Goal: Information Seeking & Learning: Find specific fact

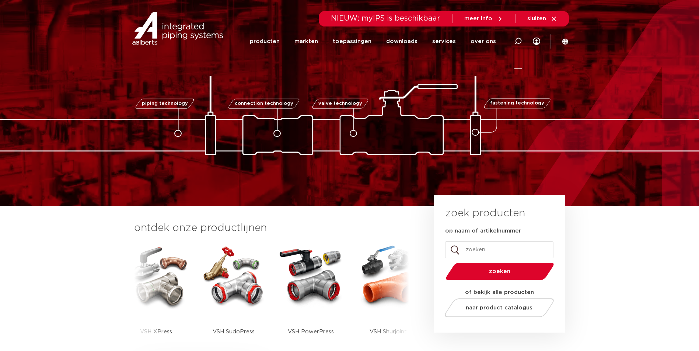
click at [517, 42] on icon at bounding box center [517, 41] width 7 height 7
click at [517, 40] on icon at bounding box center [517, 41] width 7 height 7
click at [519, 40] on icon at bounding box center [517, 41] width 7 height 7
click at [520, 41] on icon at bounding box center [517, 41] width 7 height 7
click at [520, 40] on icon at bounding box center [517, 41] width 7 height 7
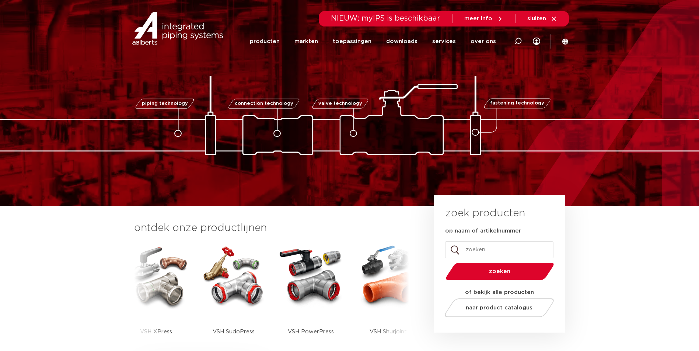
click at [480, 250] on input "op naam of artikelnummer" at bounding box center [499, 250] width 108 height 17
type input "wartelmoer din"
click at [442, 262] on button "zoeken" at bounding box center [499, 271] width 114 height 19
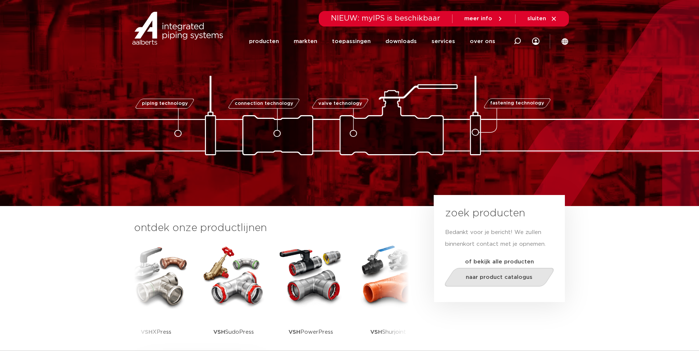
click at [485, 275] on span "naar product catalogus" at bounding box center [499, 278] width 67 height 6
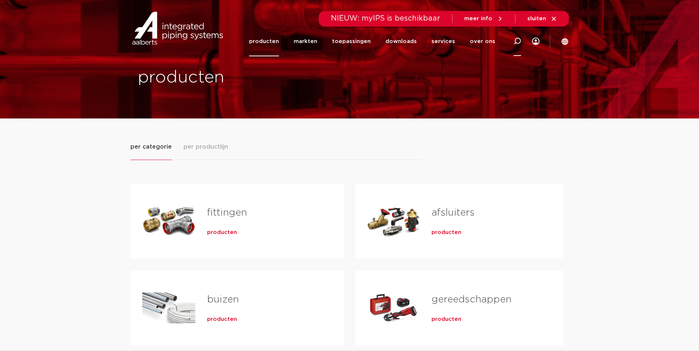
click at [517, 38] on icon at bounding box center [516, 41] width 7 height 7
type input "wartelmoer din"
click button "Zoeken" at bounding box center [0, 0] width 0 height 0
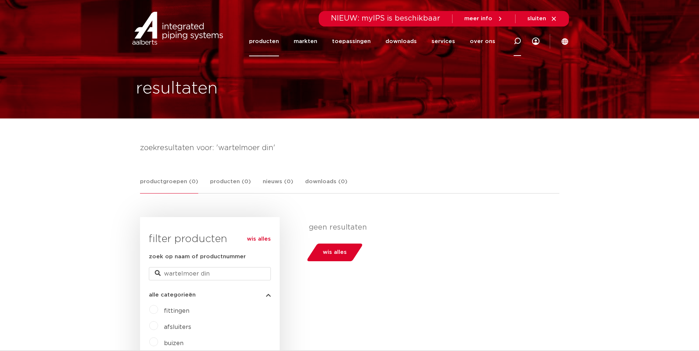
click at [516, 39] on icon at bounding box center [517, 41] width 9 height 9
type input "wartelmoer"
click button "Zoeken" at bounding box center [0, 0] width 0 height 0
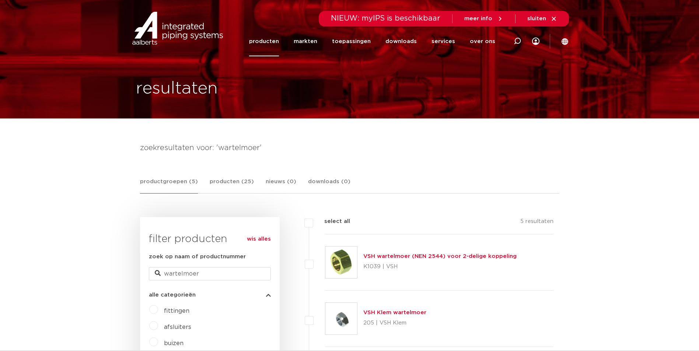
click at [401, 257] on link "VSH wartelmoer (NEN 2544) voor 2-delige koppeling" at bounding box center [439, 257] width 153 height 6
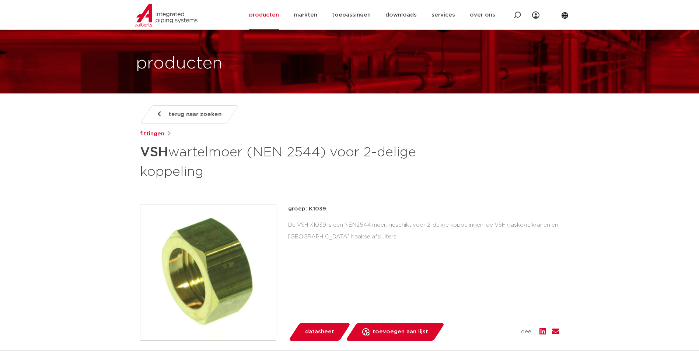
scroll to position [37, 0]
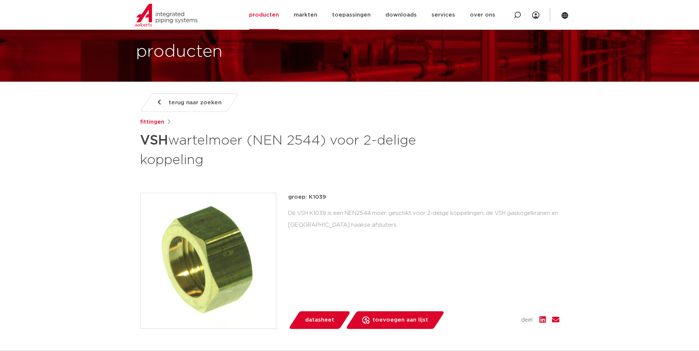
click at [202, 102] on span "terug naar zoeken" at bounding box center [195, 103] width 53 height 12
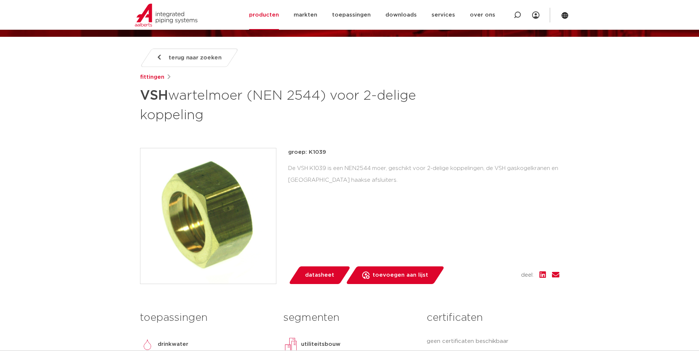
scroll to position [0, 0]
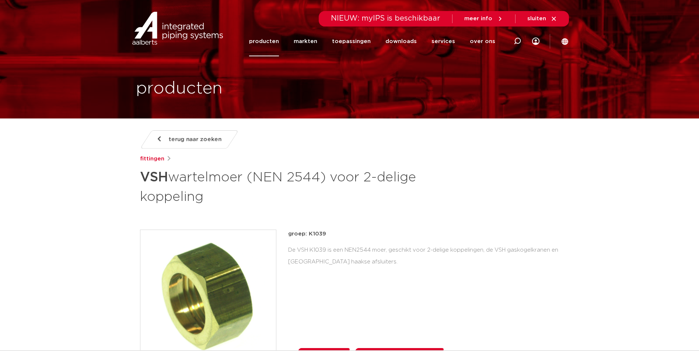
click at [186, 138] on span "terug naar zoeken" at bounding box center [195, 140] width 53 height 12
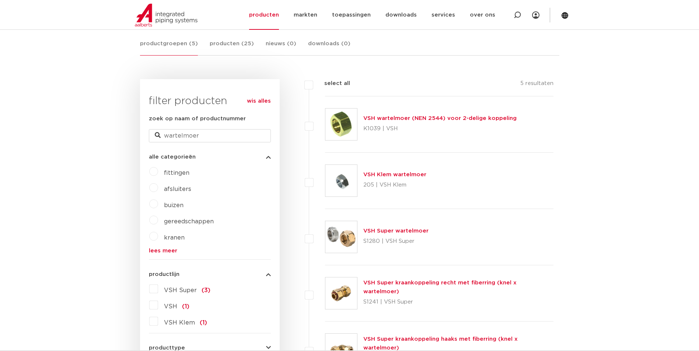
scroll to position [151, 0]
